Goal: Transaction & Acquisition: Book appointment/travel/reservation

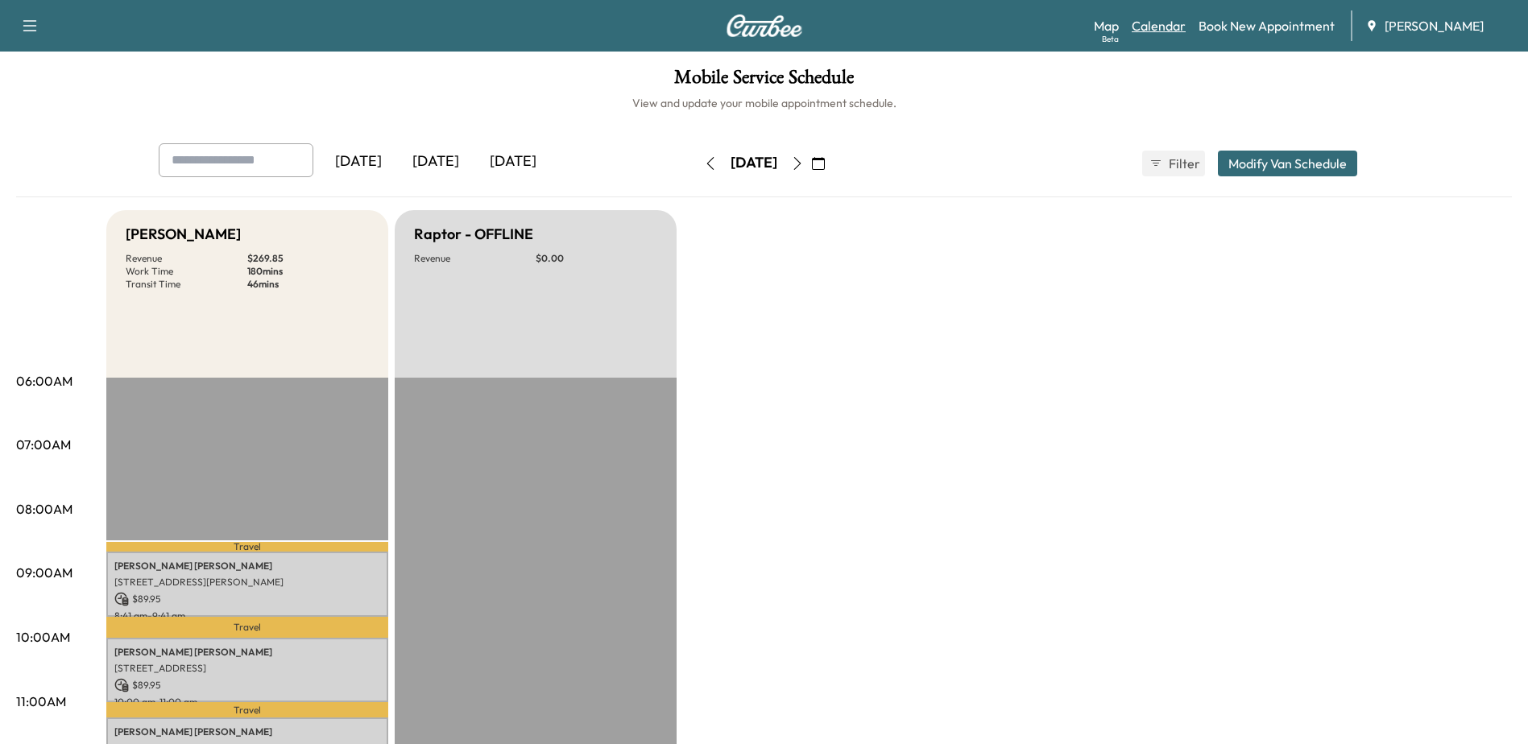
click at [1167, 31] on link "Calendar" at bounding box center [1159, 25] width 54 height 19
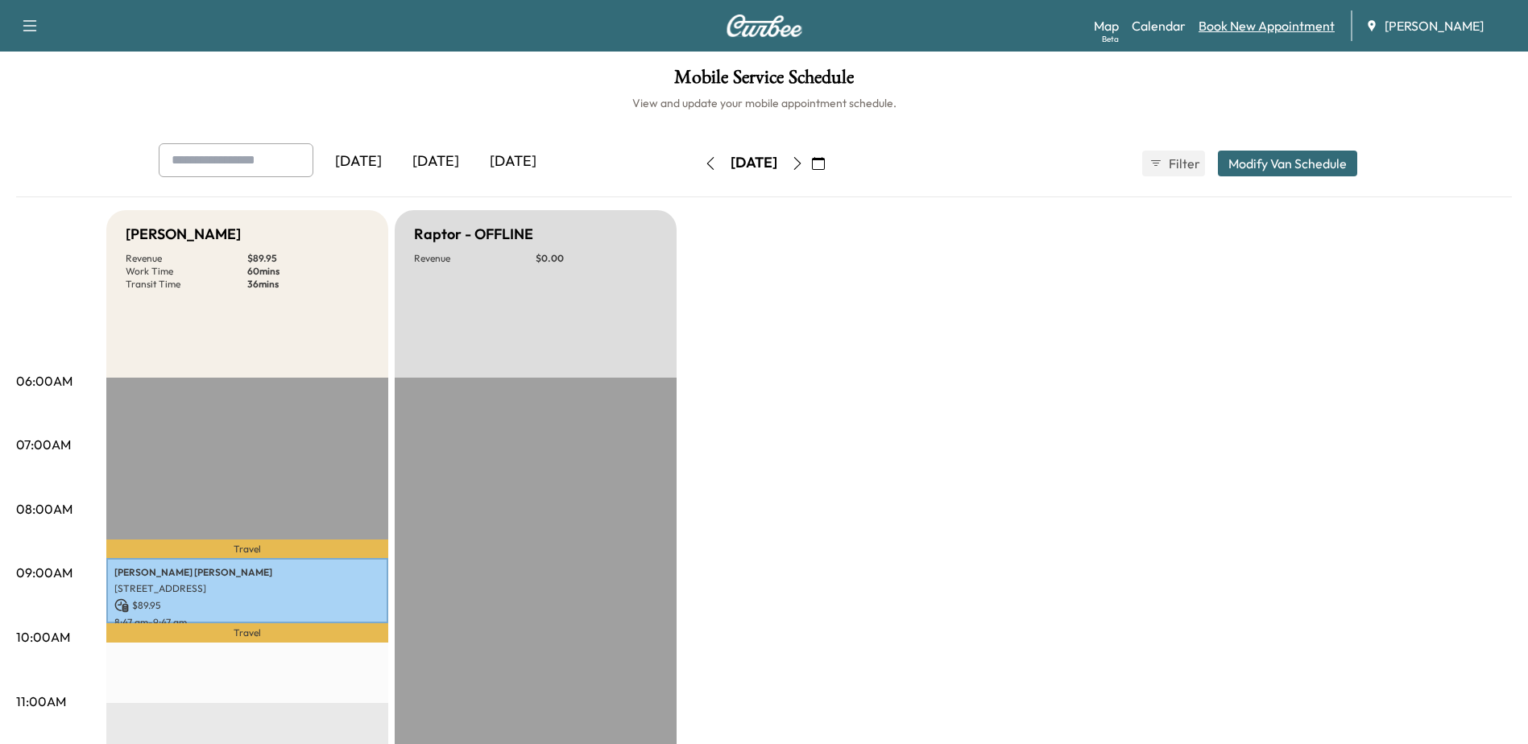
click at [1243, 23] on link "Book New Appointment" at bounding box center [1266, 25] width 136 height 19
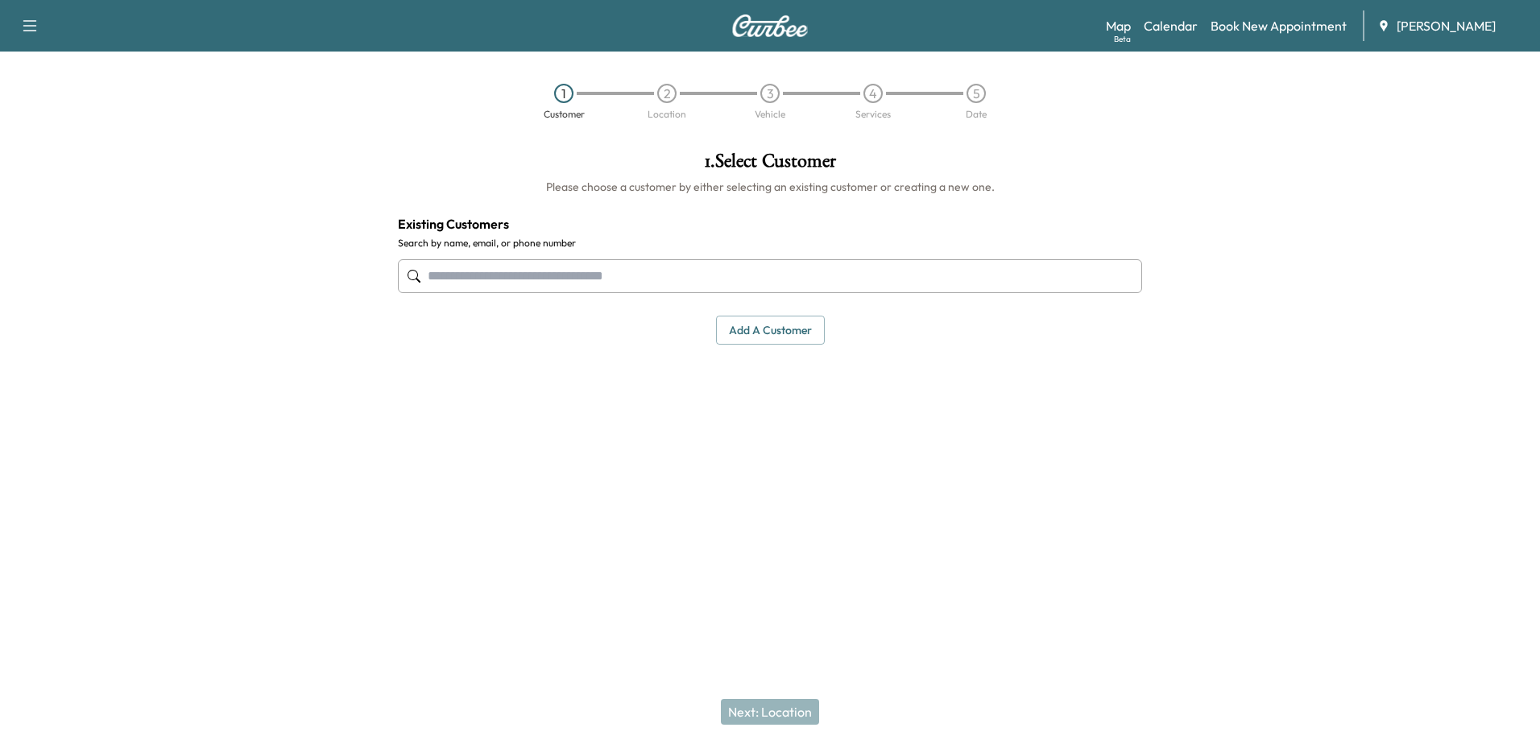
click at [817, 271] on input "text" at bounding box center [770, 276] width 744 height 34
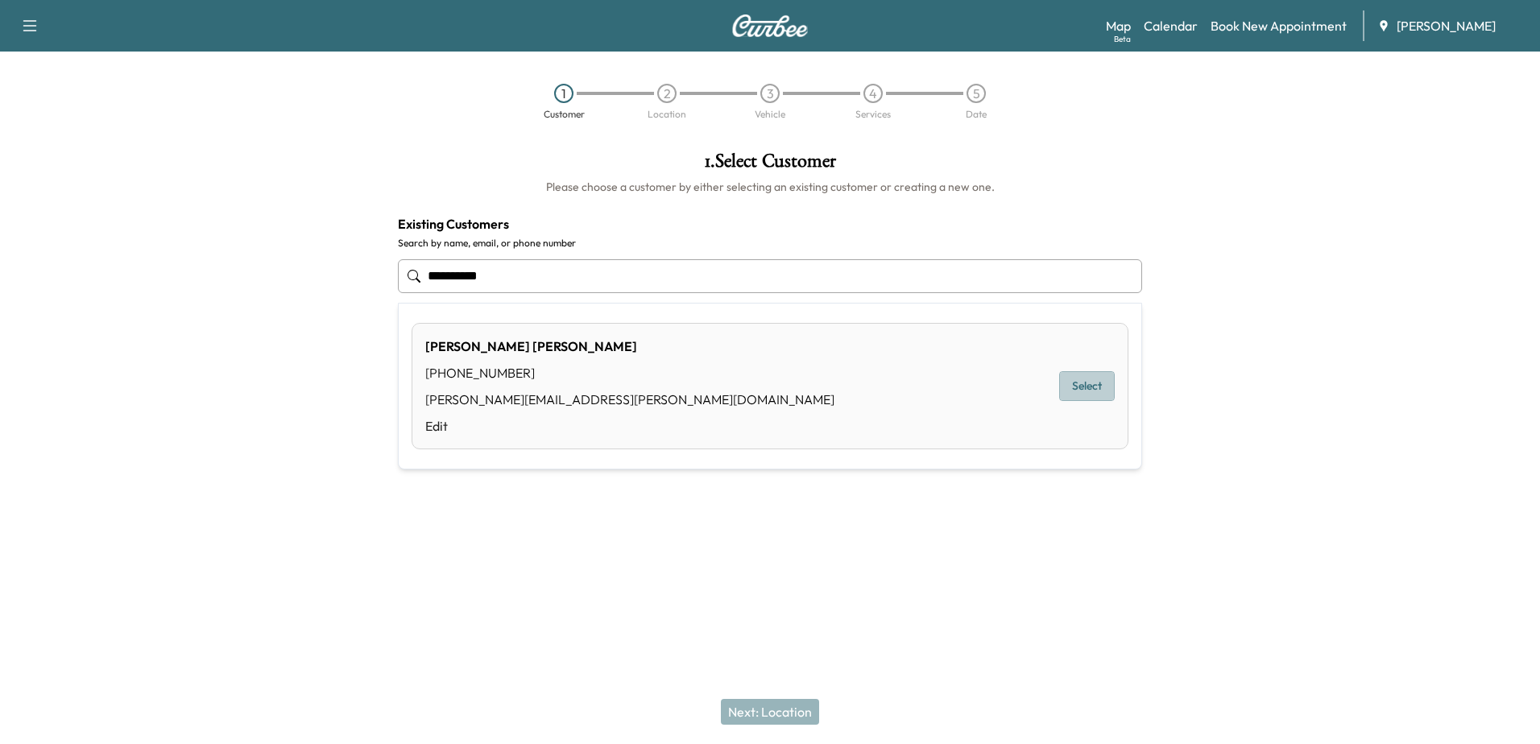
click at [1077, 386] on button "Select" at bounding box center [1087, 386] width 56 height 30
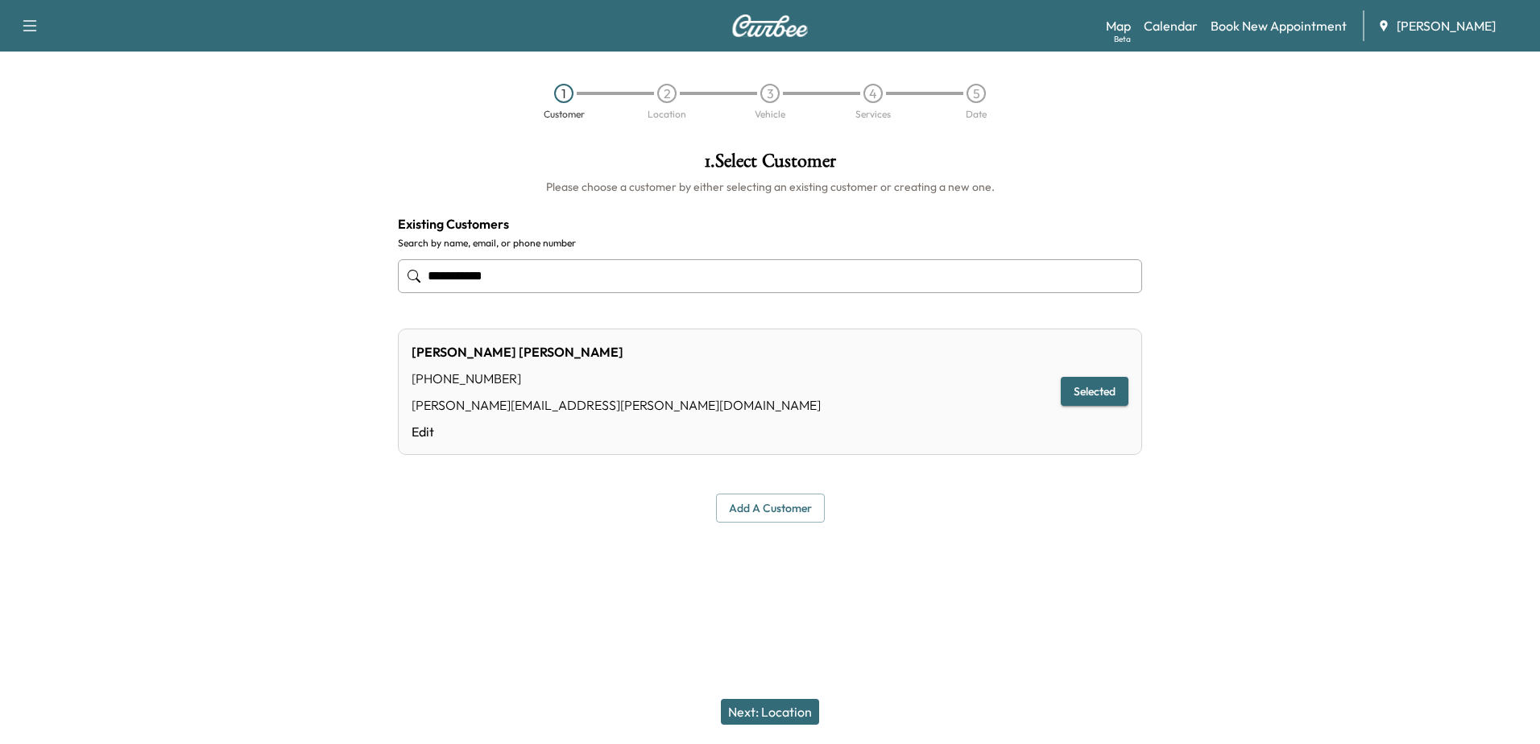
type input "**********"
click at [747, 715] on button "Next: Location" at bounding box center [770, 712] width 98 height 26
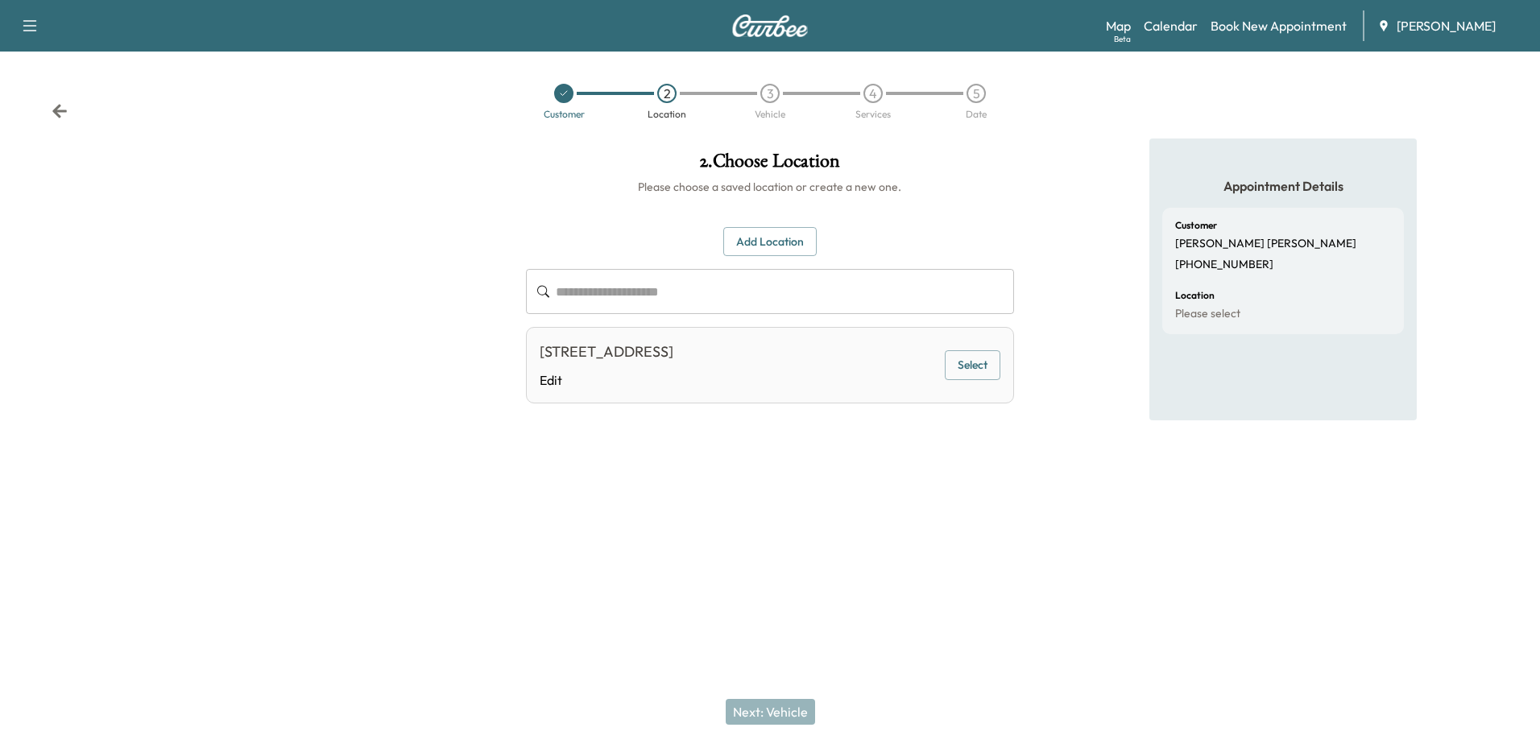
click at [966, 364] on button "Select" at bounding box center [973, 365] width 56 height 30
click at [769, 505] on div "**********" at bounding box center [769, 325] width 513 height 372
click at [776, 708] on button "Next: Vehicle" at bounding box center [770, 712] width 89 height 26
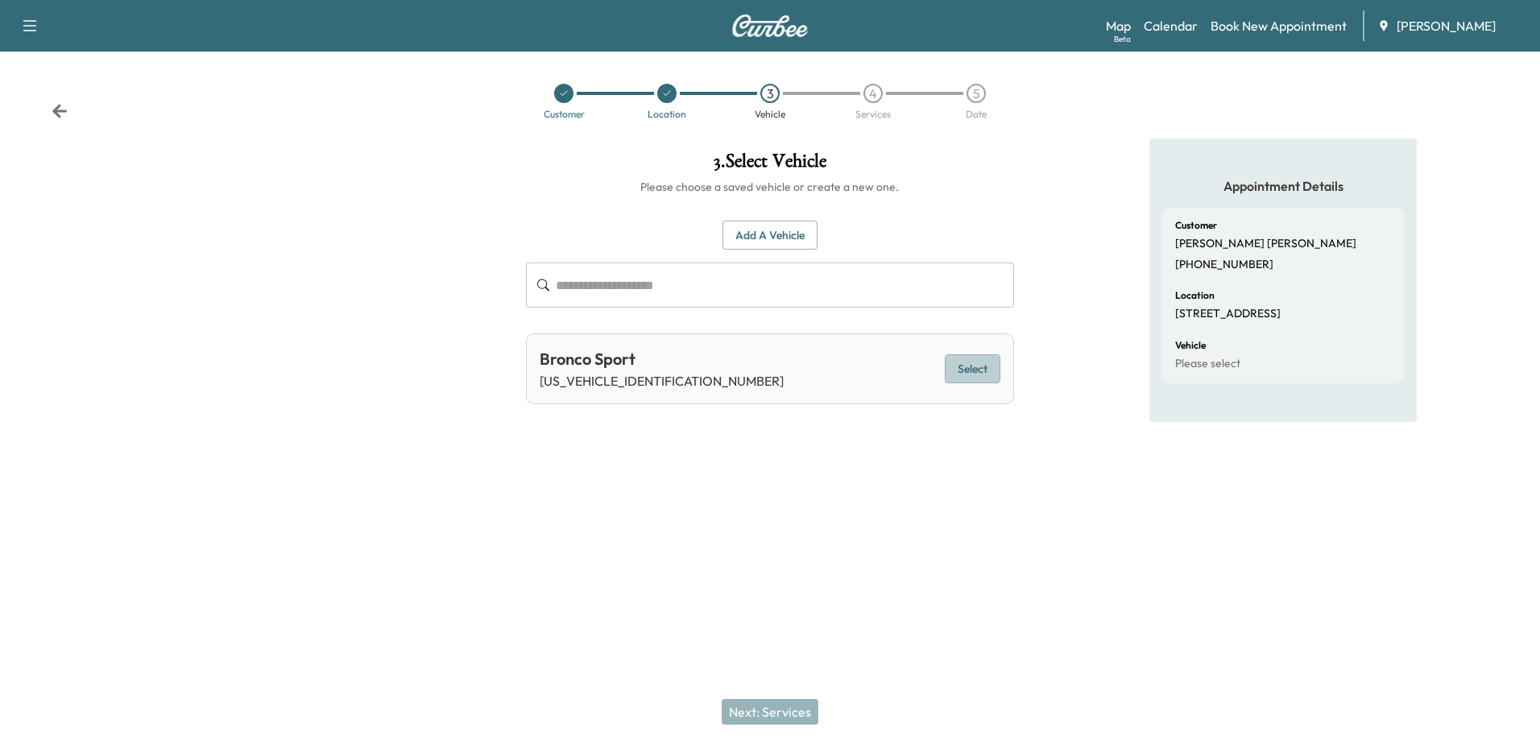
click at [954, 374] on button "Select" at bounding box center [973, 369] width 56 height 30
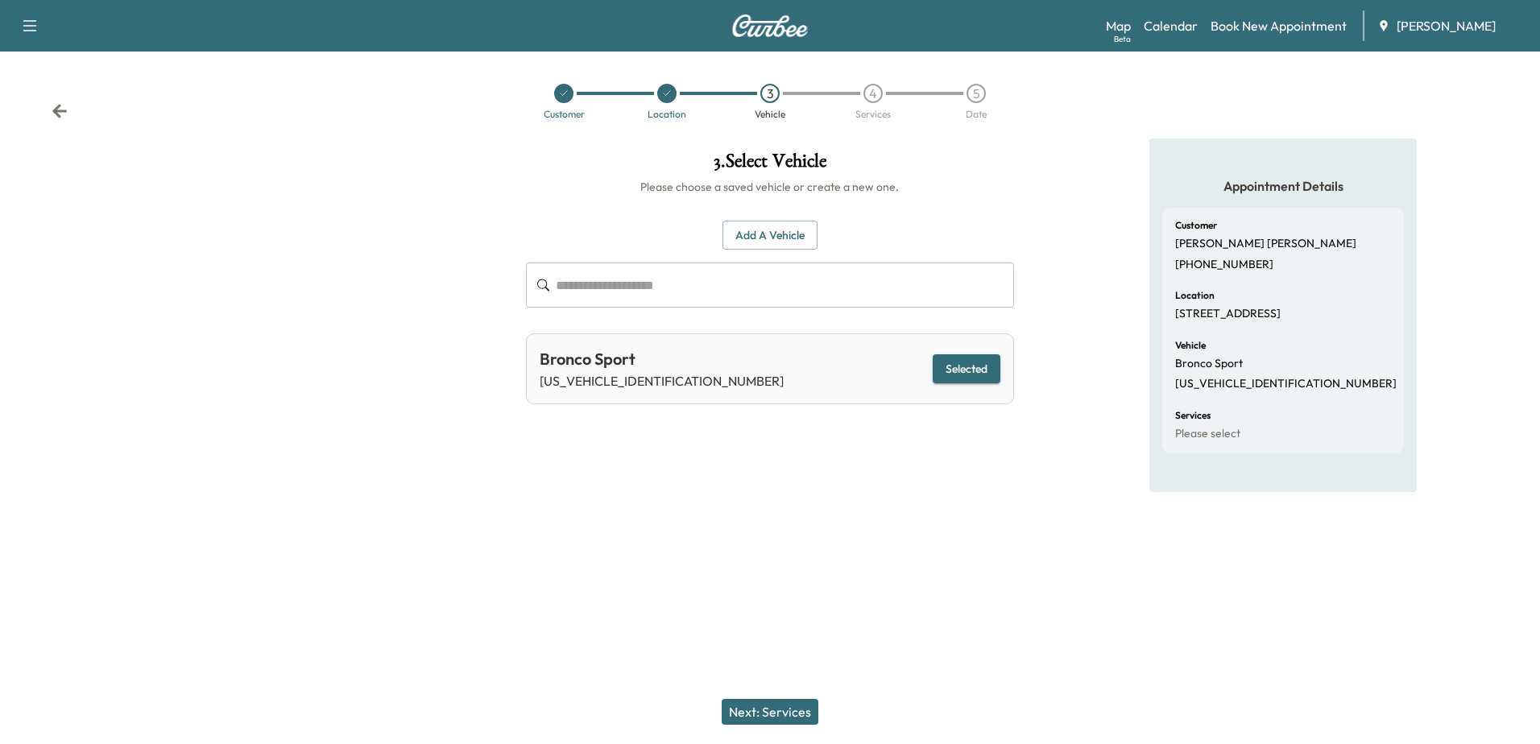
click at [758, 710] on button "Next: Services" at bounding box center [770, 712] width 97 height 26
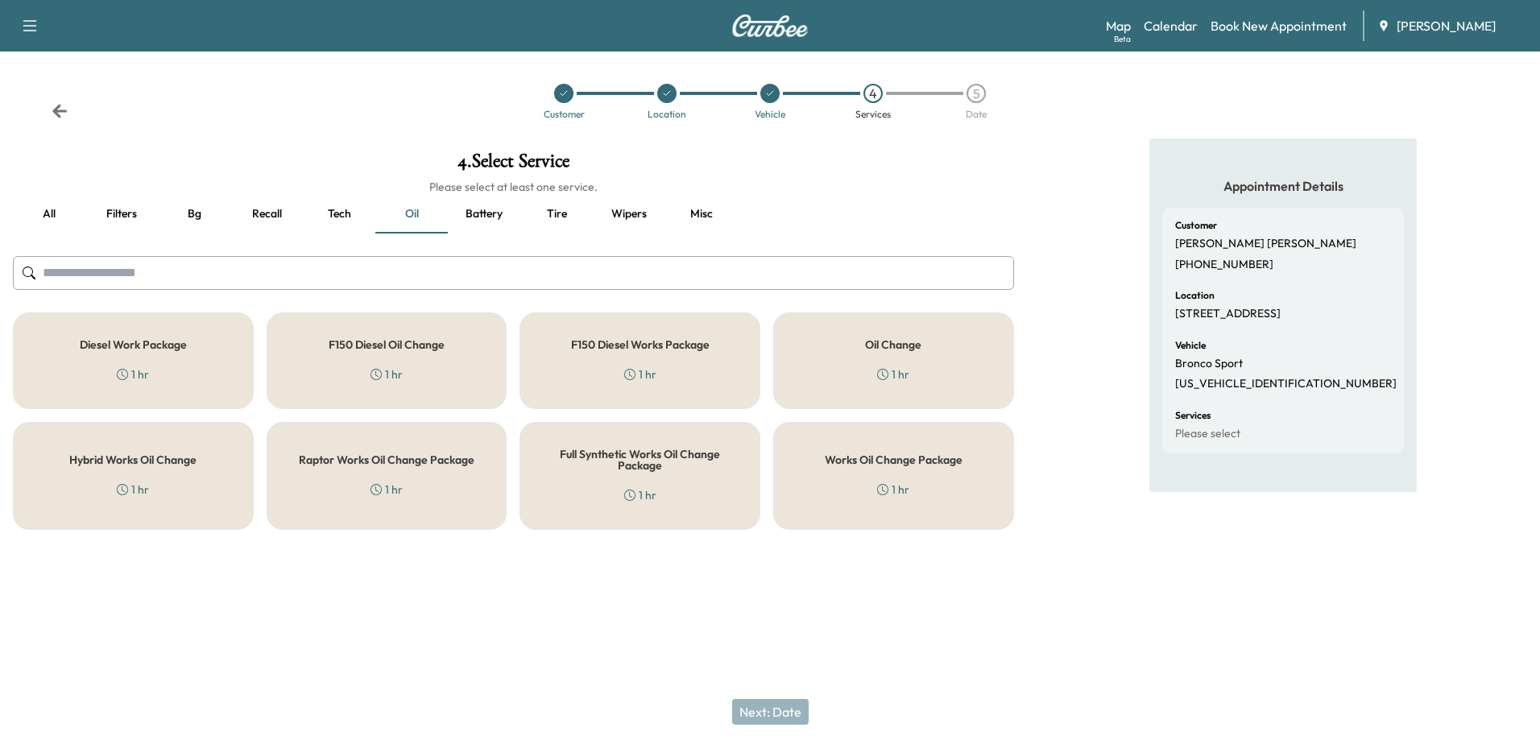
click at [872, 469] on div "Works Oil Change Package 1 hr" at bounding box center [893, 476] width 241 height 108
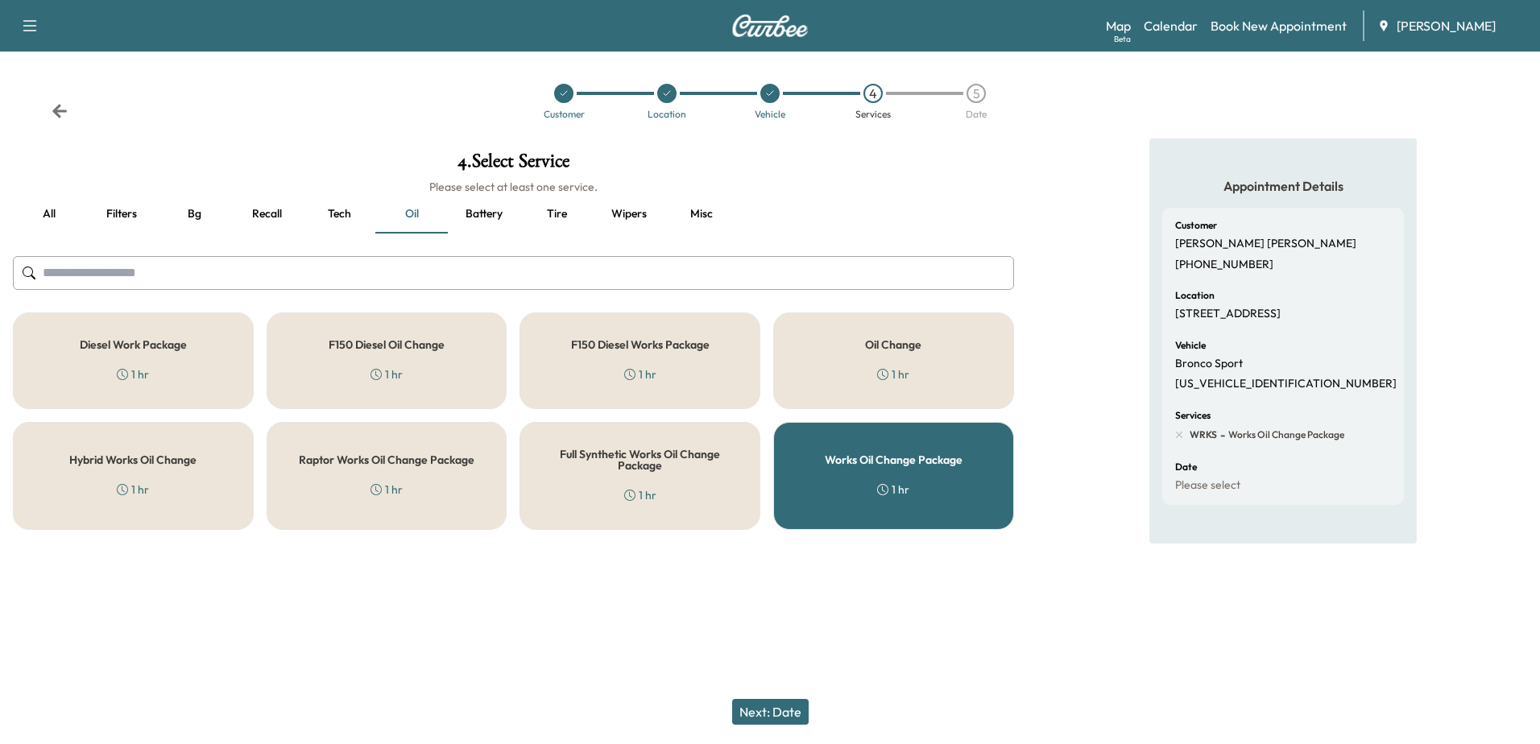
click at [775, 711] on button "Next: Date" at bounding box center [770, 712] width 77 height 26
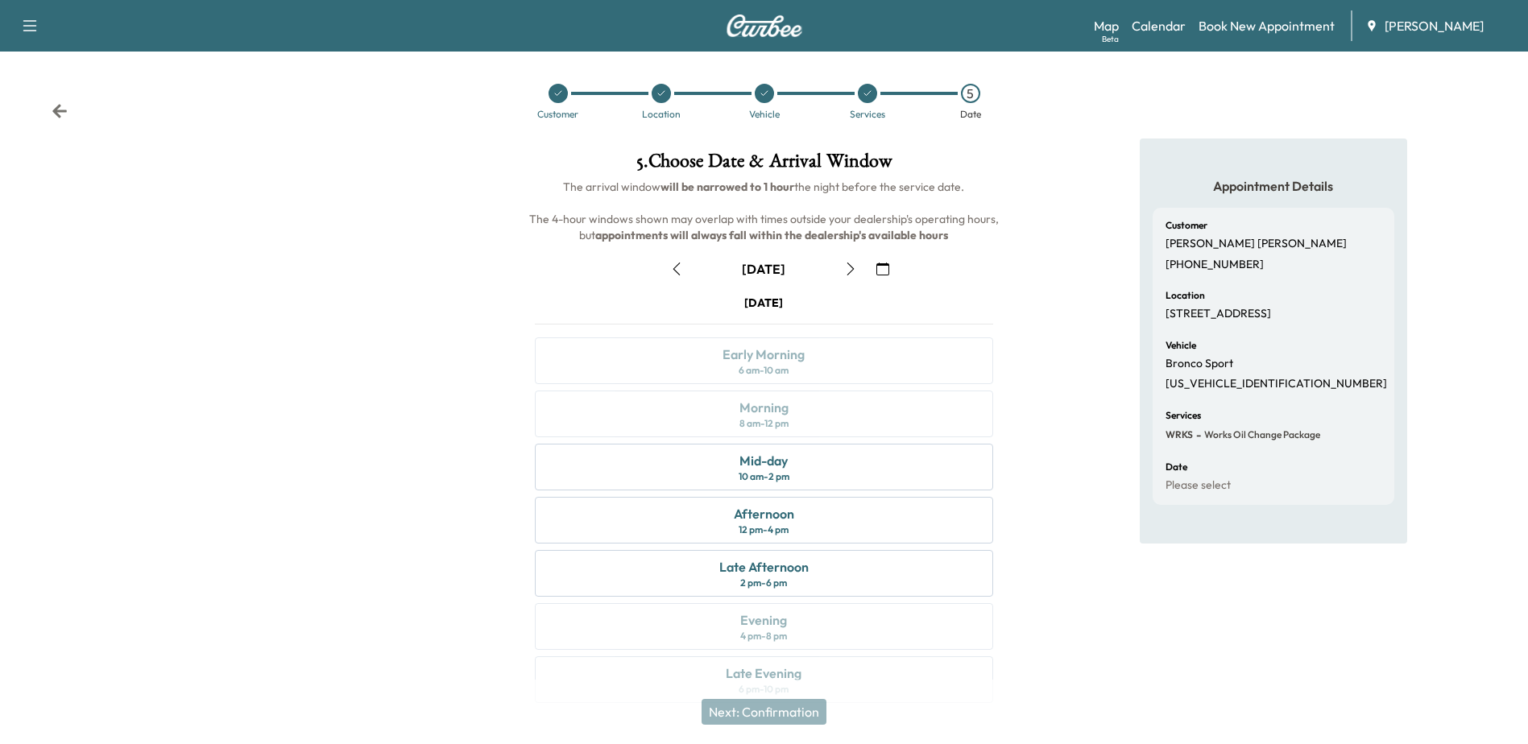
click at [850, 271] on icon "button" at bounding box center [850, 269] width 13 height 13
click at [678, 412] on div "Morning 8 am - 12 pm" at bounding box center [763, 414] width 457 height 47
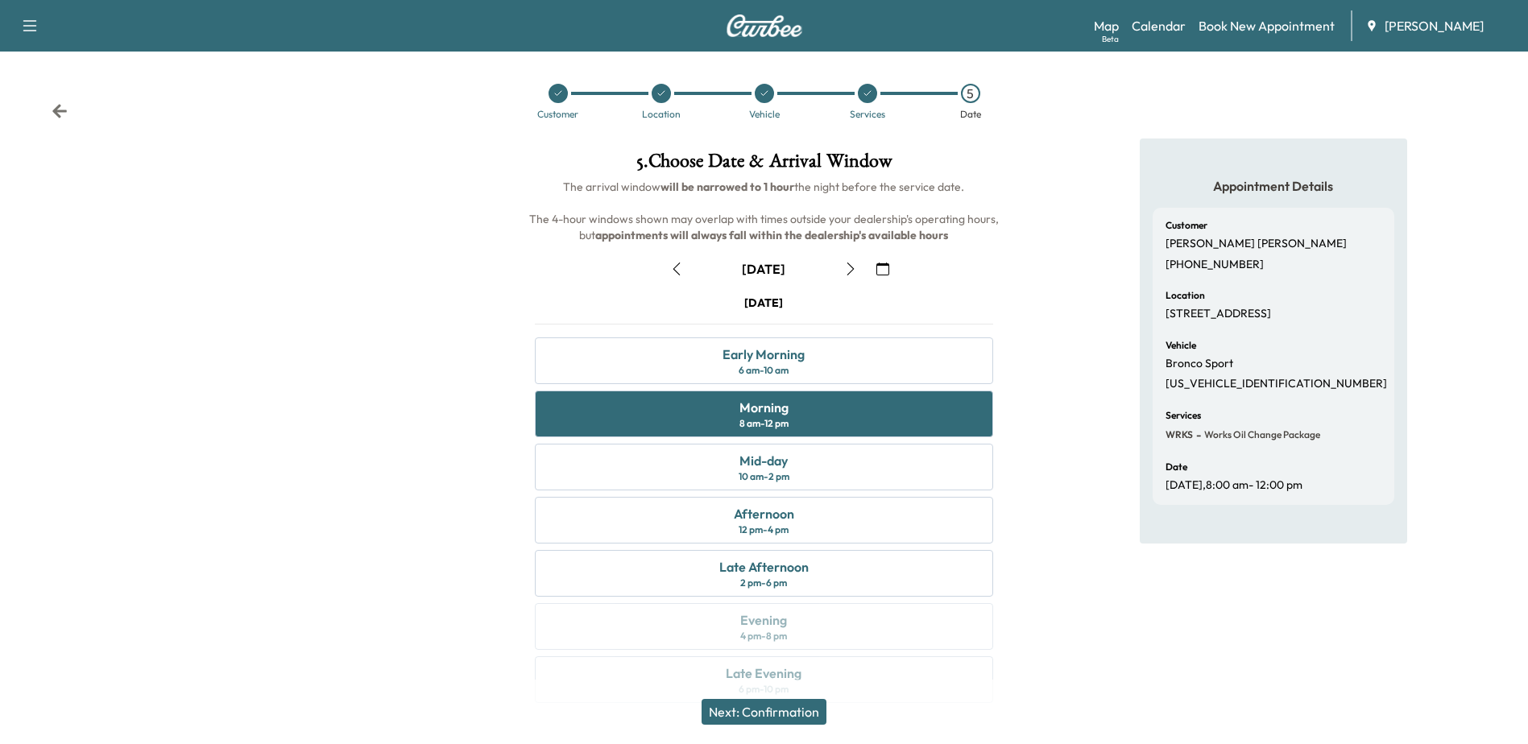
click at [743, 721] on button "Next: Confirmation" at bounding box center [763, 712] width 125 height 26
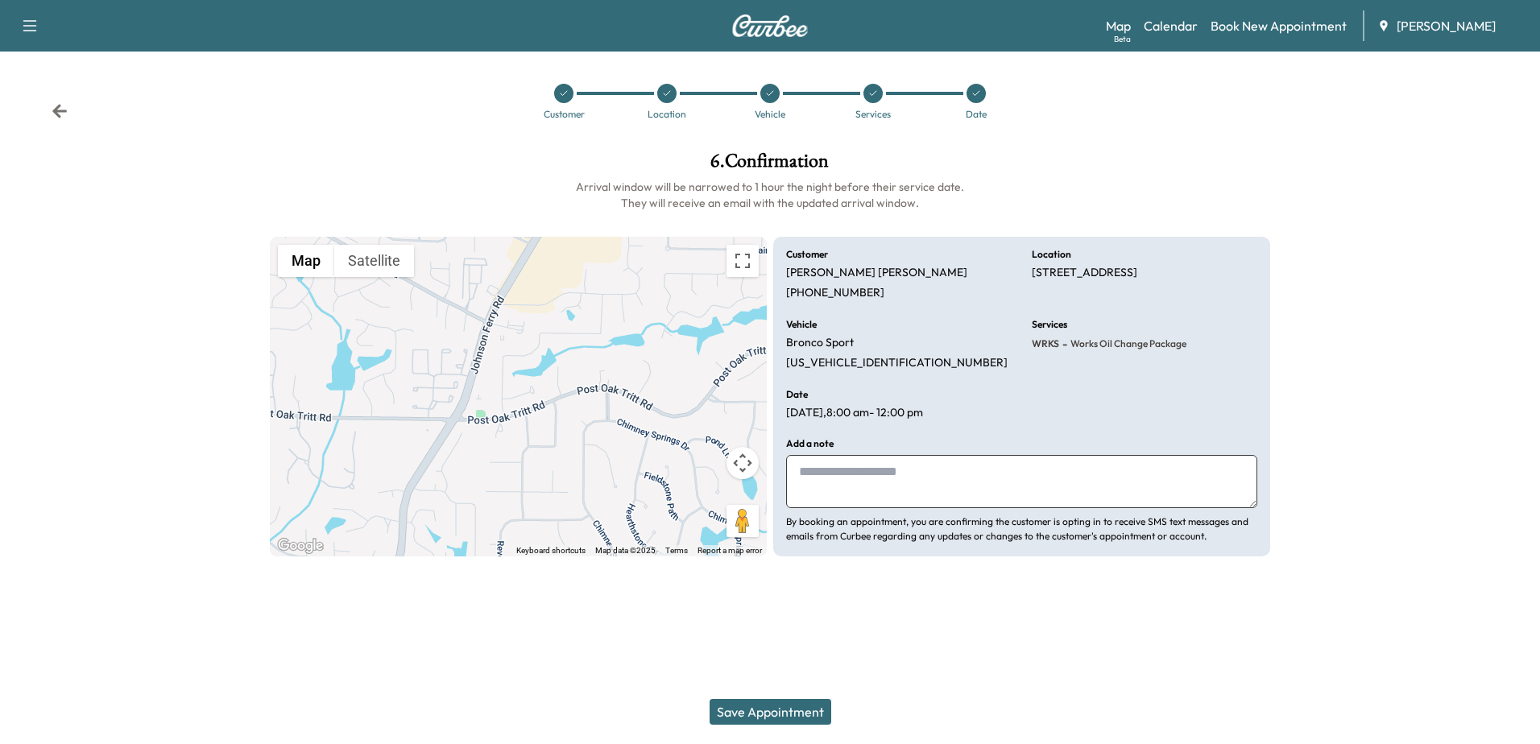
click at [1201, 473] on textarea at bounding box center [1021, 481] width 471 height 53
click at [775, 719] on button "Save Appointment" at bounding box center [771, 712] width 122 height 26
